Goal: Check status: Check status

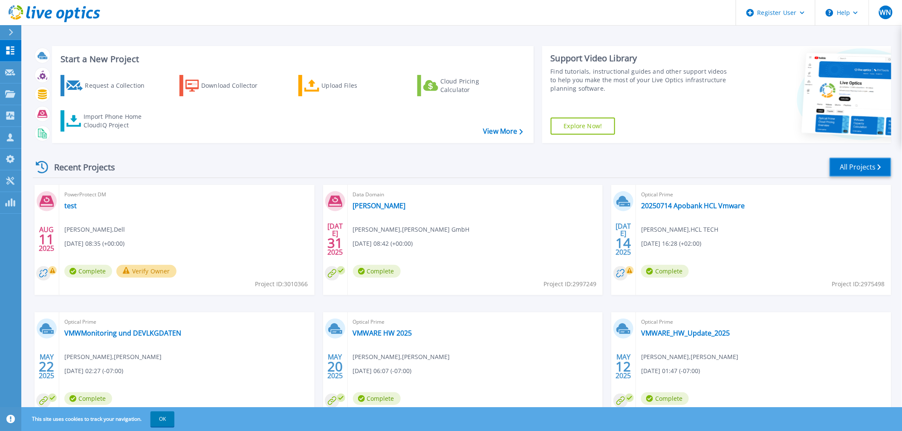
click at [850, 168] on link "All Projects" at bounding box center [861, 167] width 62 height 19
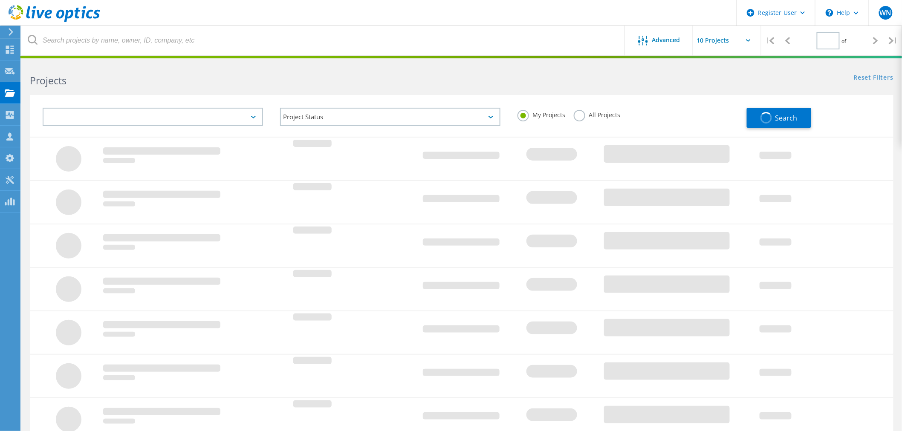
type input "1"
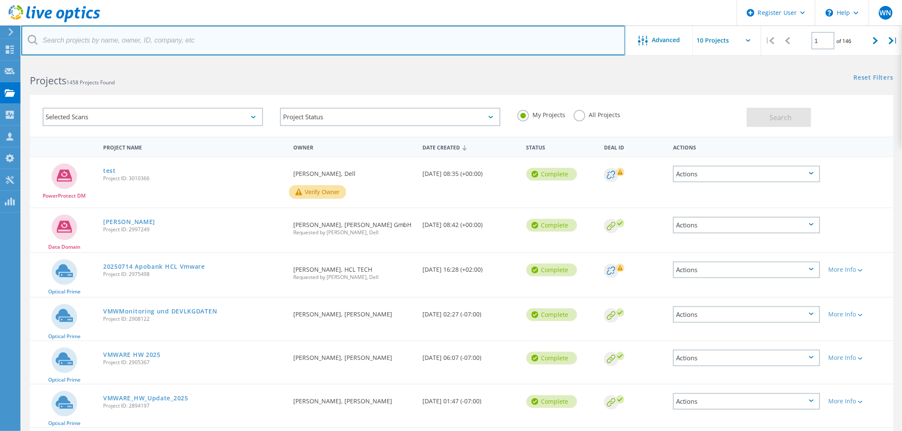
click at [125, 45] on input "text" at bounding box center [323, 41] width 604 height 30
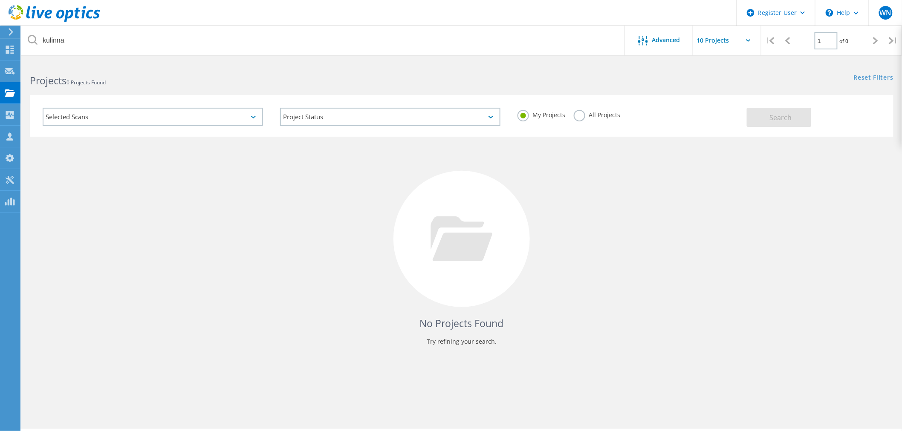
click at [576, 117] on div "My Projects All Projects" at bounding box center [627, 115] width 237 height 32
click at [580, 118] on label "All Projects" at bounding box center [597, 114] width 46 height 8
click at [0, 0] on input "All Projects" at bounding box center [0, 0] width 0 height 0
click at [793, 122] on button "Search" at bounding box center [779, 117] width 64 height 19
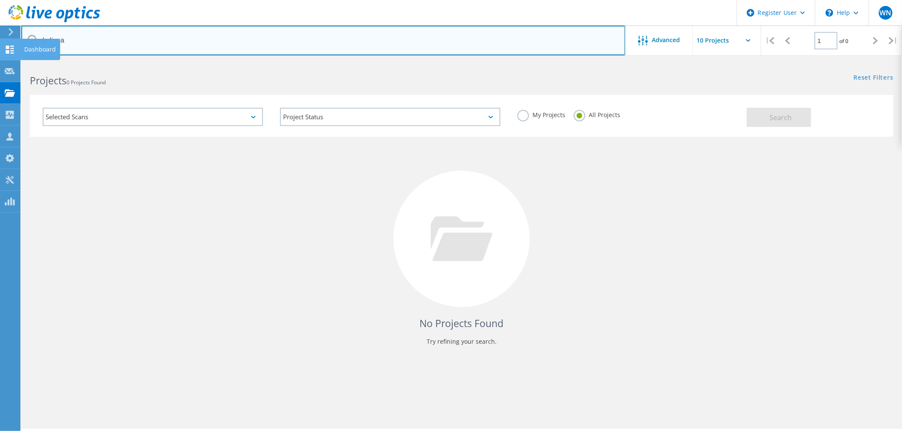
drag, startPoint x: 98, startPoint y: 45, endPoint x: 0, endPoint y: 53, distance: 98.3
click at [0, 62] on div "Register User \n Help Explore Helpful Articles Contact Support WN Dell User Win…" at bounding box center [451, 258] width 902 height 393
drag, startPoint x: 55, startPoint y: 39, endPoint x: 87, endPoint y: 37, distance: 32.0
click at [88, 37] on input "kulinna" at bounding box center [323, 41] width 604 height 30
drag, startPoint x: 87, startPoint y: 37, endPoint x: 39, endPoint y: 39, distance: 48.6
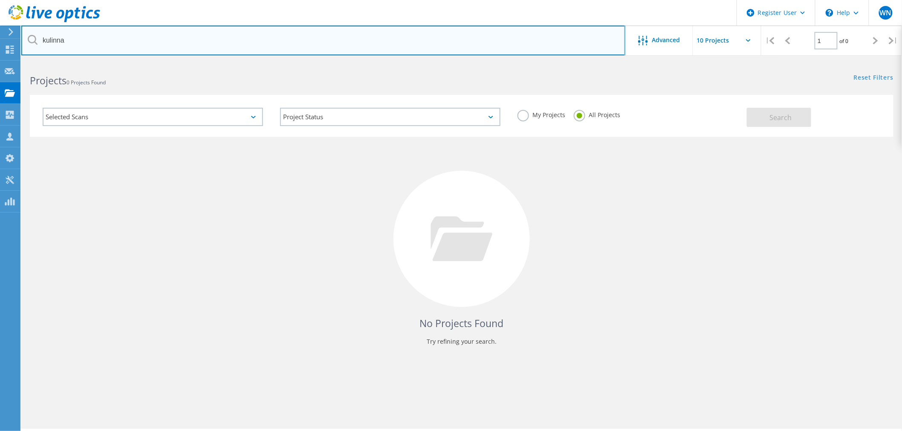
click at [39, 39] on input "kulinna" at bounding box center [323, 41] width 604 height 30
type input "bk-international.com"
drag, startPoint x: 147, startPoint y: 41, endPoint x: 78, endPoint y: 46, distance: 69.2
click at [38, 32] on input "bk-international.com" at bounding box center [323, 41] width 604 height 30
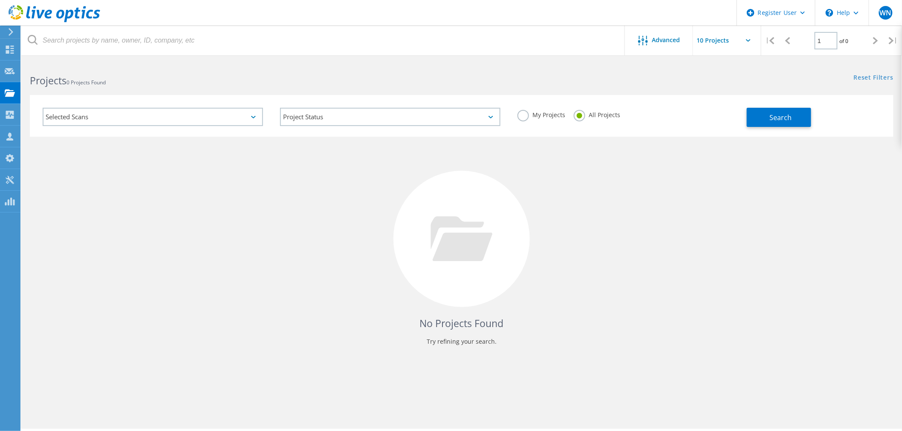
click at [525, 116] on label "My Projects" at bounding box center [541, 114] width 48 height 8
click at [0, 0] on input "My Projects" at bounding box center [0, 0] width 0 height 0
click at [795, 122] on button "Search" at bounding box center [779, 117] width 64 height 19
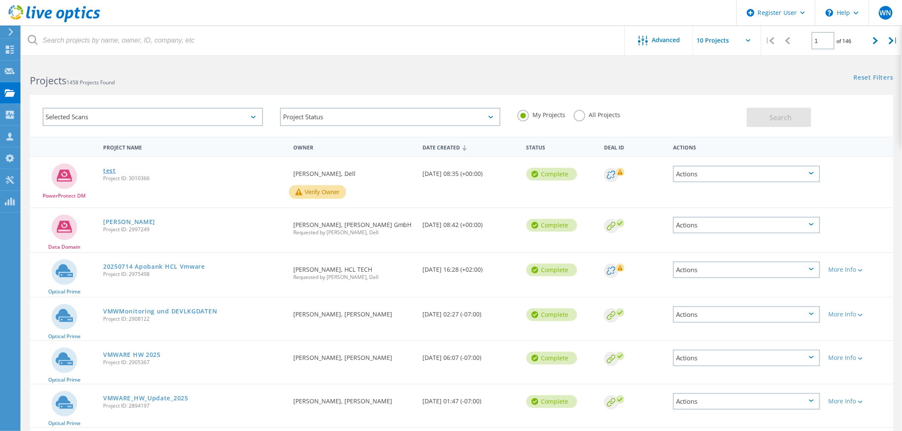
click at [113, 168] on link "test" at bounding box center [109, 171] width 13 height 6
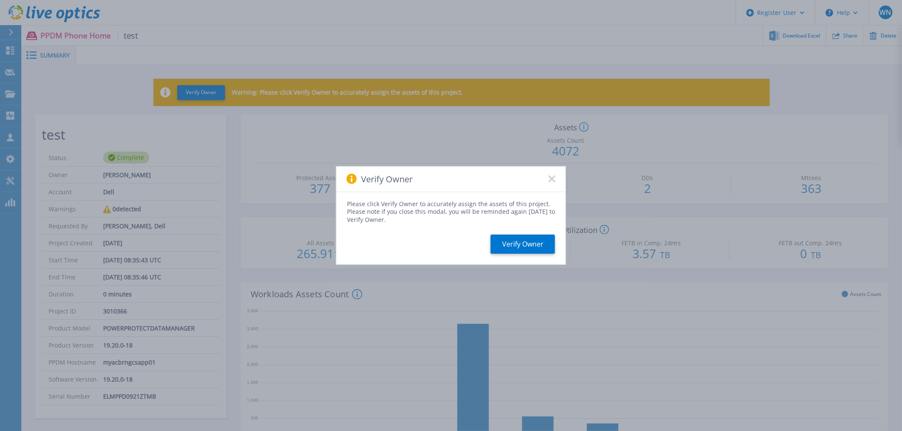
click at [553, 175] on div "Verify Owner" at bounding box center [450, 180] width 229 height 26
click at [531, 246] on button "Verify Owner" at bounding box center [523, 244] width 64 height 19
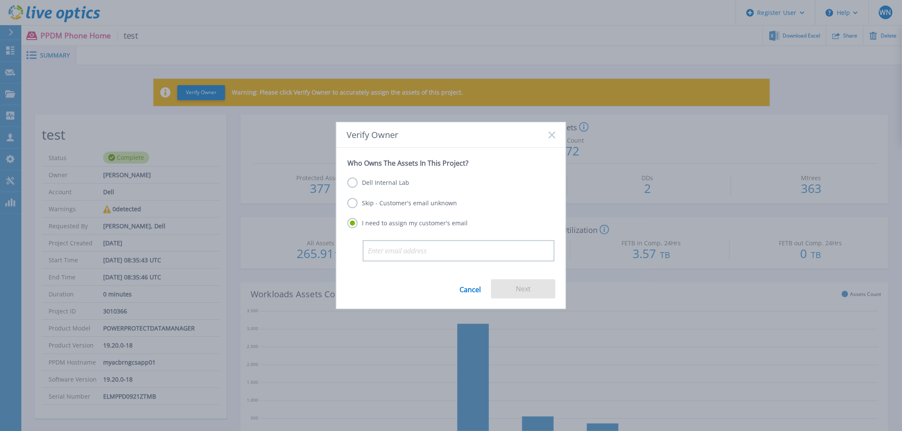
click at [354, 182] on label "Dell Internal Lab" at bounding box center [378, 183] width 62 height 10
click at [0, 0] on input "Dell Internal Lab" at bounding box center [0, 0] width 0 height 0
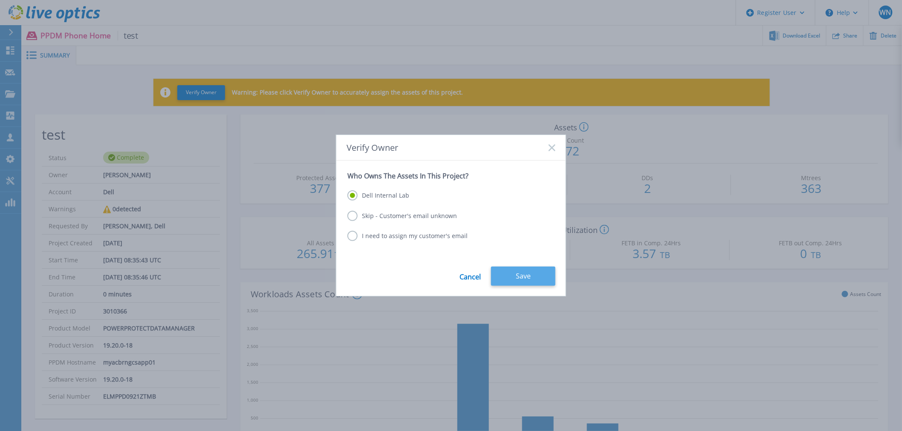
click at [535, 280] on button "Save" at bounding box center [523, 276] width 64 height 19
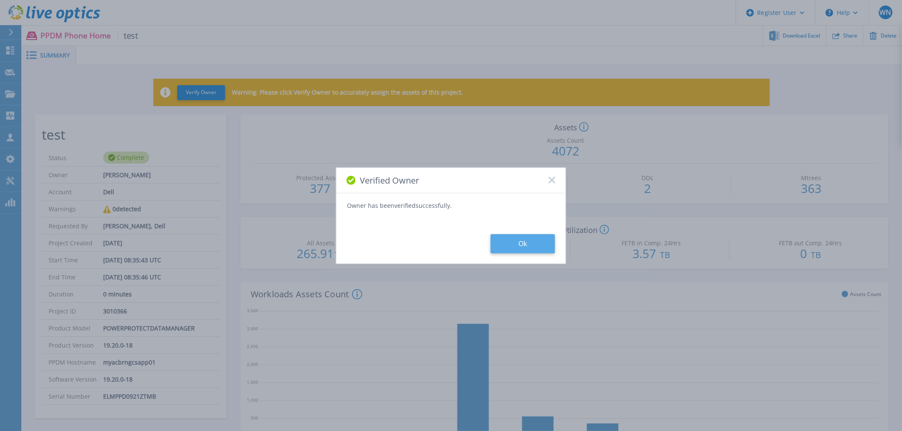
click at [538, 244] on button "Ok" at bounding box center [523, 243] width 64 height 19
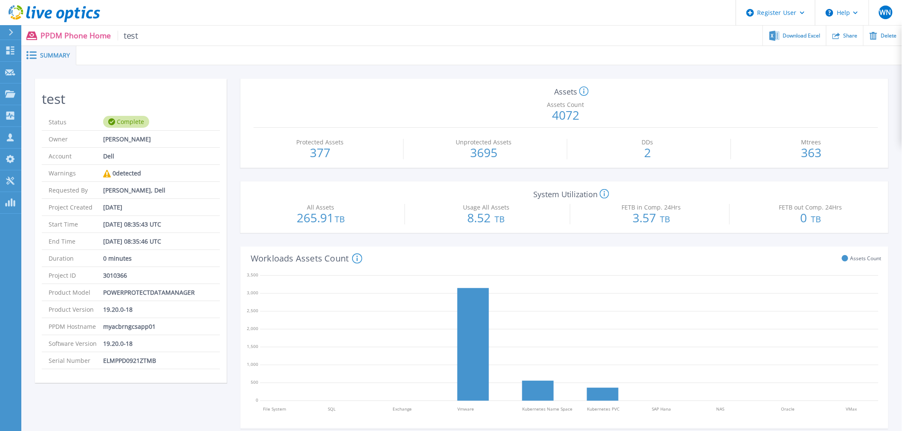
click at [17, 15] on icon at bounding box center [55, 13] width 92 height 17
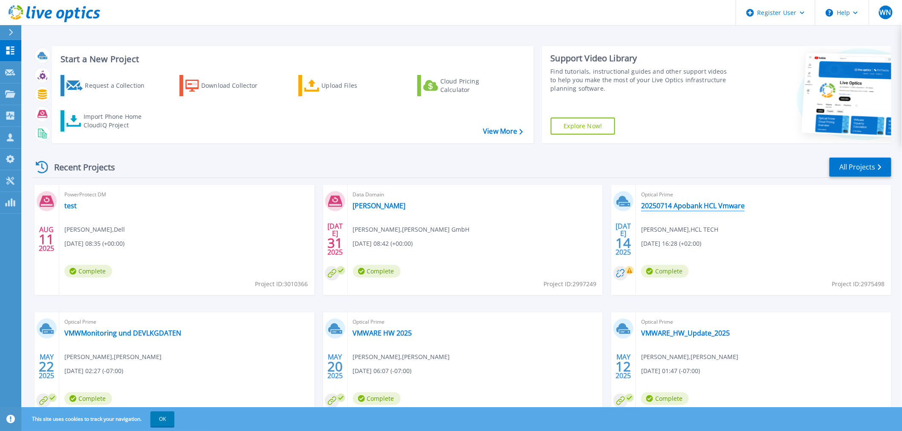
click at [664, 205] on link "20250714 Apobank HCL Vmware" at bounding box center [693, 206] width 104 height 9
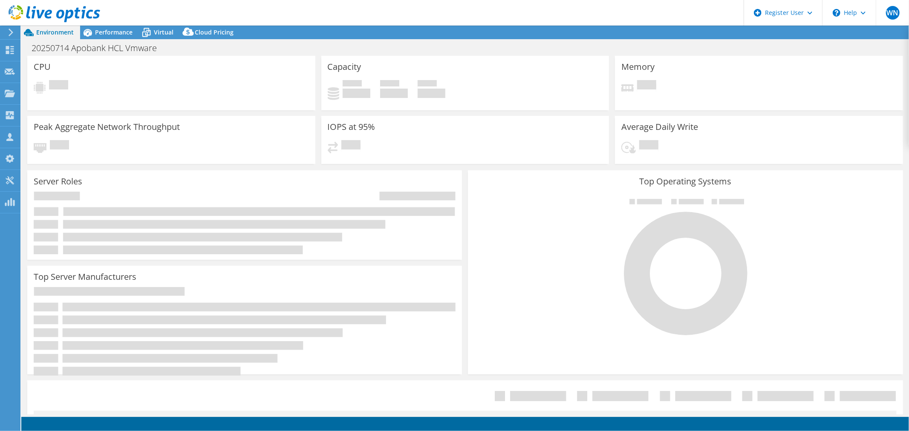
select select "USD"
